Goal: Task Accomplishment & Management: Manage account settings

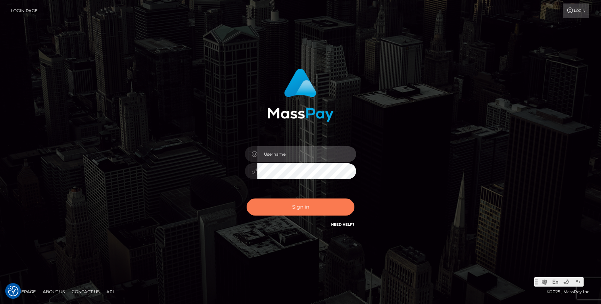
type input "Jonhill.barry"
click at [318, 205] on button "Sign in" at bounding box center [301, 206] width 108 height 17
type input "Jonhill.barry"
click at [318, 205] on button "Sign in" at bounding box center [301, 206] width 108 height 17
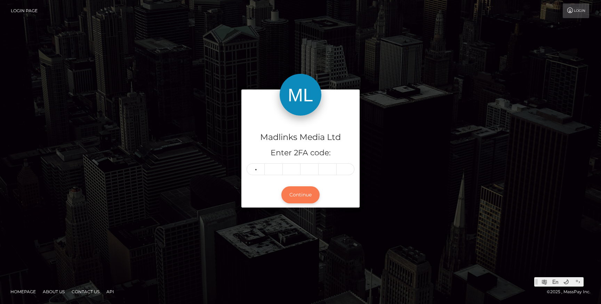
type input "1"
type input "6"
type input "8"
type input "9"
type input "6"
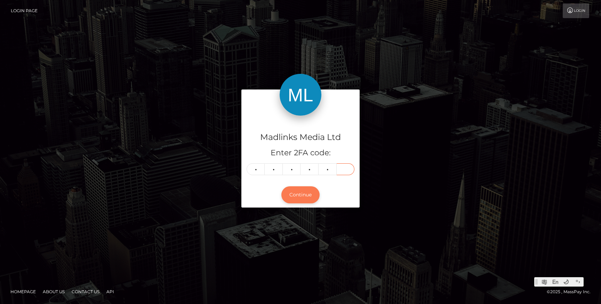
type input "7"
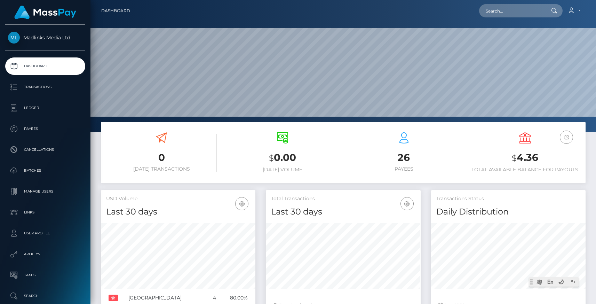
scroll to position [123, 155]
click at [45, 86] on p "Transactions" at bounding box center [45, 87] width 74 height 10
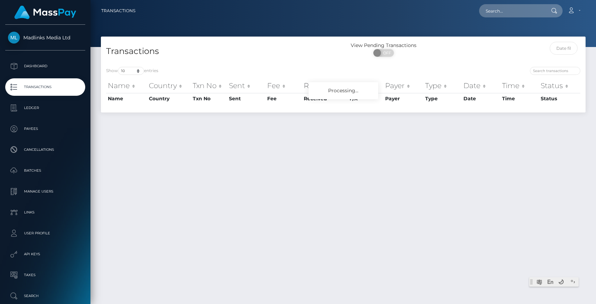
click at [42, 112] on p "Ledger" at bounding box center [45, 108] width 74 height 10
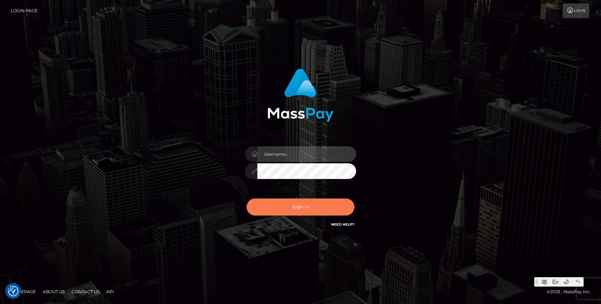
type input "Jonhill.[PERSON_NAME]"
click at [312, 200] on button "Sign in" at bounding box center [301, 206] width 108 height 17
